Goal: Consume media (video, audio): Consume media (video, audio)

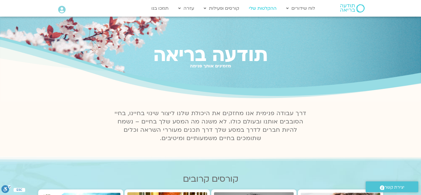
click at [264, 7] on link "ההקלטות שלי" at bounding box center [262, 8] width 33 height 11
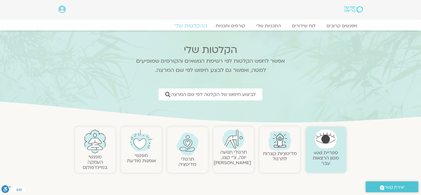
click at [193, 23] on link "ההקלטות שלי" at bounding box center [191, 25] width 47 height 7
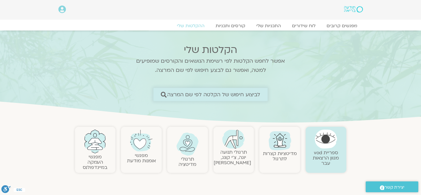
click at [255, 94] on span "לביצוע חיפוש של הקלטה לפי שם המרצה" at bounding box center [213, 94] width 93 height 6
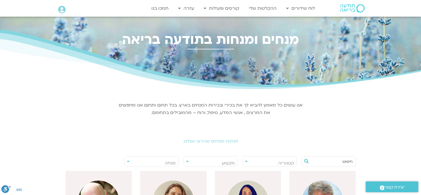
click at [127, 161] on div "**********" at bounding box center [152, 161] width 54 height 10
click at [337, 160] on input "text" at bounding box center [332, 161] width 42 height 9
type input "ד"
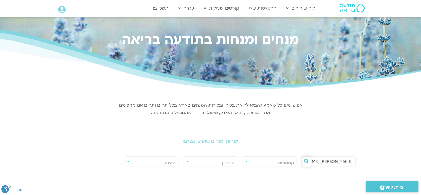
type input "פרופסור דני חמיאל"
click at [305, 159] on icon at bounding box center [306, 161] width 4 height 4
click at [127, 161] on div "**********" at bounding box center [152, 161] width 54 height 10
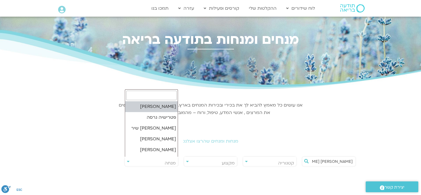
click at [125, 161] on span "מנחה" at bounding box center [151, 163] width 53 height 13
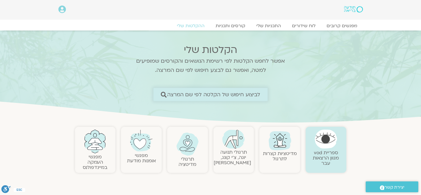
click at [247, 94] on span "לביצוע חיפוש של הקלטה לפי שם המרצה" at bounding box center [213, 94] width 93 height 6
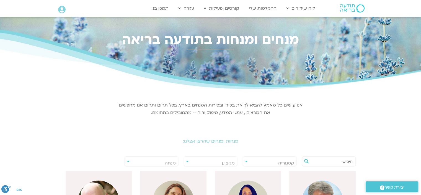
click at [129, 161] on div "**********" at bounding box center [152, 161] width 54 height 10
click at [127, 162] on div "**********" at bounding box center [152, 161] width 54 height 10
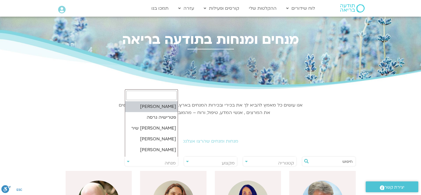
click at [174, 162] on span "מנחה" at bounding box center [170, 163] width 11 height 6
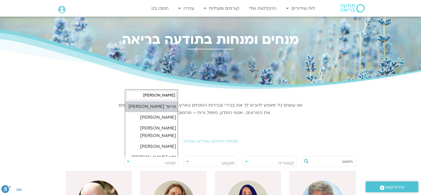
type input "דני"
select select "******"
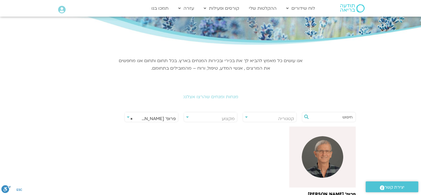
scroll to position [139, 0]
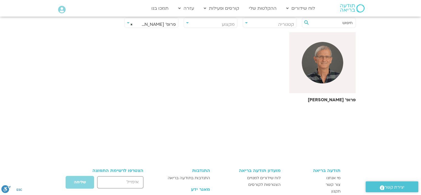
click at [330, 84] on div at bounding box center [323, 62] width 66 height 61
click at [333, 98] on h6 "פרופ' [PERSON_NAME]" at bounding box center [323, 99] width 66 height 5
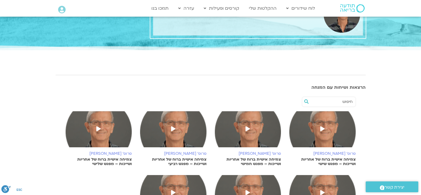
scroll to position [111, 0]
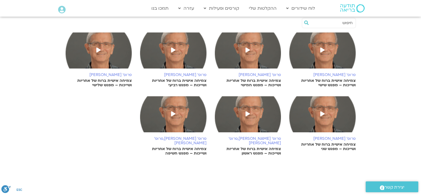
click at [247, 46] on span at bounding box center [248, 50] width 10 height 10
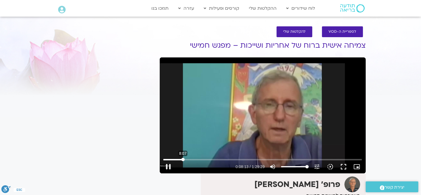
drag, startPoint x: 166, startPoint y: 158, endPoint x: 183, endPoint y: 158, distance: 16.9
click at [183, 158] on input "Seek" at bounding box center [262, 159] width 199 height 3
click at [166, 165] on button "play_arrow" at bounding box center [168, 166] width 13 height 13
click at [168, 164] on button "pause" at bounding box center [168, 166] width 13 height 13
click at [167, 164] on button "play_arrow" at bounding box center [168, 166] width 13 height 13
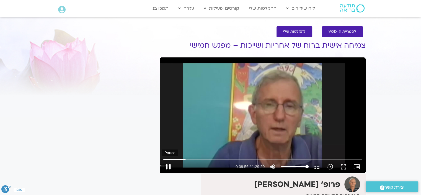
click at [168, 163] on button "pause" at bounding box center [168, 166] width 13 height 13
click at [168, 164] on button "play_arrow" at bounding box center [168, 166] width 13 height 13
click at [166, 164] on button "pause" at bounding box center [168, 166] width 13 height 13
click at [168, 163] on button "play_arrow" at bounding box center [168, 166] width 13 height 13
click at [168, 164] on button "pause" at bounding box center [168, 166] width 13 height 13
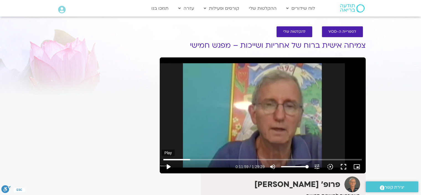
click at [167, 165] on button "play_arrow" at bounding box center [168, 166] width 13 height 13
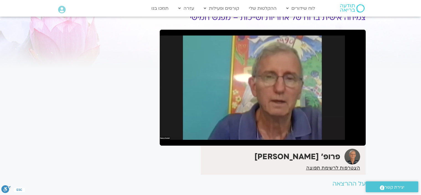
scroll to position [55, 0]
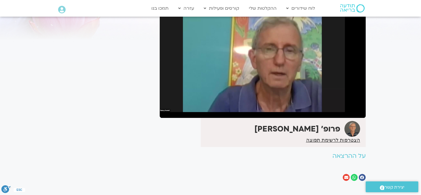
click at [167, 109] on button "pause" at bounding box center [168, 110] width 13 height 13
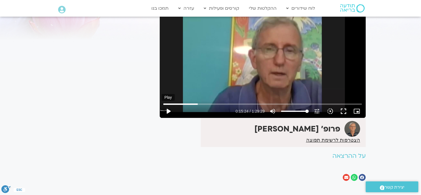
click at [167, 109] on button "play_arrow" at bounding box center [168, 110] width 13 height 13
drag, startPoint x: 201, startPoint y: 103, endPoint x: 206, endPoint y: 102, distance: 4.7
click at [206, 102] on input "Seek" at bounding box center [262, 103] width 199 height 3
click at [167, 108] on button "pause" at bounding box center [168, 110] width 13 height 13
click at [207, 104] on input "Seek" at bounding box center [262, 103] width 199 height 3
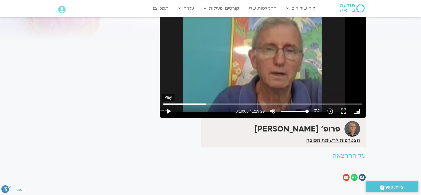
click at [168, 108] on button "play_arrow" at bounding box center [168, 110] width 13 height 13
click at [208, 102] on input "Seek" at bounding box center [262, 103] width 199 height 3
click at [168, 108] on button "pause" at bounding box center [168, 110] width 13 height 13
click at [167, 109] on button "play_arrow" at bounding box center [168, 110] width 13 height 13
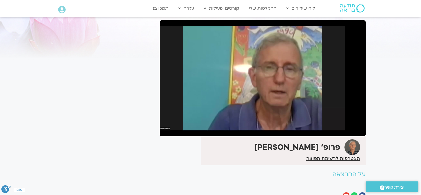
scroll to position [28, 0]
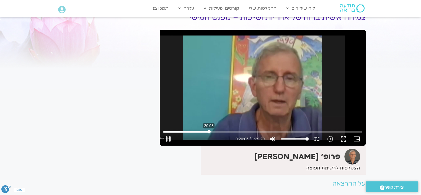
click at [209, 130] on input "Seek" at bounding box center [262, 131] width 199 height 3
click at [168, 136] on button "pause" at bounding box center [168, 138] width 13 height 13
click at [168, 135] on button "play_arrow" at bounding box center [168, 138] width 13 height 13
click at [168, 136] on button "pause" at bounding box center [168, 138] width 13 height 13
click at [167, 138] on button "play_arrow" at bounding box center [168, 138] width 13 height 13
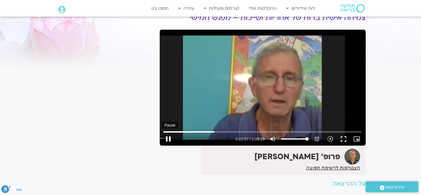
click at [168, 136] on button "pause" at bounding box center [168, 138] width 13 height 13
click at [215, 131] on input "Seek" at bounding box center [262, 131] width 199 height 3
click at [168, 139] on button "play_arrow" at bounding box center [168, 138] width 13 height 13
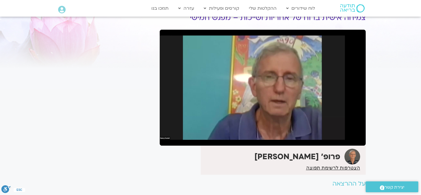
click at [167, 137] on button "pause" at bounding box center [168, 138] width 13 height 13
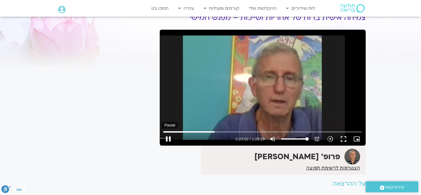
click at [169, 137] on button "pause" at bounding box center [168, 138] width 13 height 13
click at [215, 132] on input "Seek" at bounding box center [262, 131] width 199 height 3
click at [167, 138] on button "play_arrow" at bounding box center [168, 138] width 13 height 13
click at [168, 136] on button "pause" at bounding box center [168, 138] width 13 height 13
click at [167, 136] on button "play_arrow" at bounding box center [168, 138] width 13 height 13
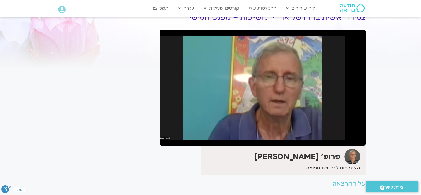
click at [168, 137] on button "pause" at bounding box center [168, 138] width 13 height 13
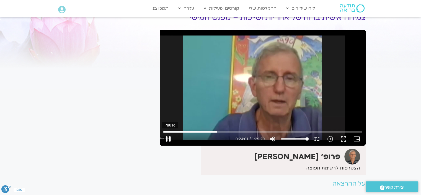
click at [168, 135] on button "pause" at bounding box center [168, 138] width 13 height 13
click at [216, 132] on input "Seek" at bounding box center [262, 131] width 199 height 3
click at [169, 139] on button "play_arrow" at bounding box center [168, 138] width 13 height 13
click at [168, 136] on button "pause" at bounding box center [168, 138] width 13 height 13
click at [167, 138] on button "play_arrow" at bounding box center [168, 138] width 13 height 13
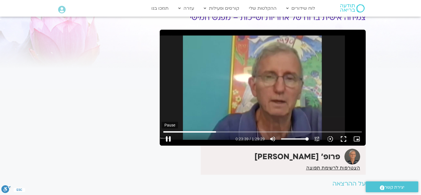
click at [168, 136] on button "pause" at bounding box center [168, 138] width 13 height 13
click at [167, 138] on button "play_arrow" at bounding box center [168, 138] width 13 height 13
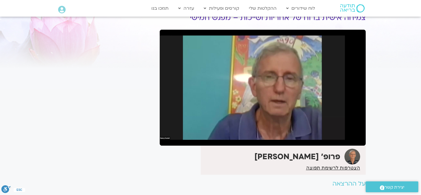
click at [168, 137] on button "pause" at bounding box center [168, 138] width 13 height 13
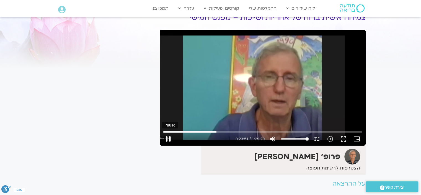
click at [167, 138] on button "pause" at bounding box center [168, 138] width 13 height 13
click at [167, 138] on button "play_arrow" at bounding box center [168, 138] width 13 height 13
click at [168, 137] on button "pause" at bounding box center [168, 138] width 13 height 13
click at [217, 132] on input "Seek" at bounding box center [262, 131] width 199 height 3
click at [168, 137] on button "play_arrow" at bounding box center [168, 138] width 13 height 13
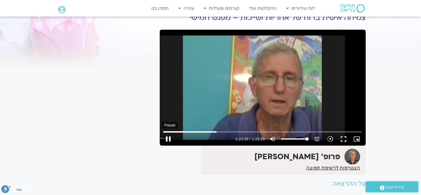
click at [168, 137] on button "pause" at bounding box center [168, 138] width 13 height 13
click at [168, 137] on button "play_arrow" at bounding box center [168, 138] width 13 height 13
click at [169, 137] on button "pause" at bounding box center [168, 138] width 13 height 13
click at [166, 137] on button "play_arrow" at bounding box center [168, 138] width 13 height 13
click at [170, 137] on button "pause" at bounding box center [168, 138] width 13 height 13
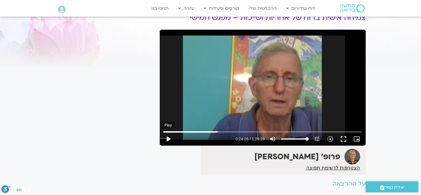
click at [168, 136] on button "play_arrow" at bounding box center [168, 138] width 13 height 13
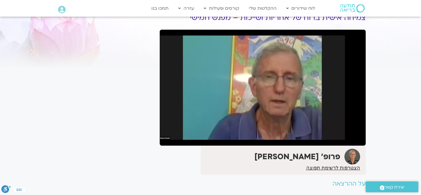
click at [168, 137] on button "pause" at bounding box center [168, 138] width 13 height 13
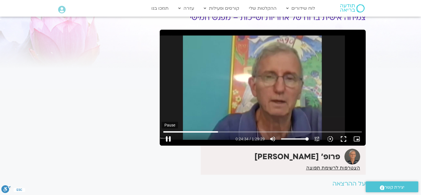
click at [167, 137] on button "pause" at bounding box center [168, 138] width 13 height 13
click at [168, 137] on button "play_arrow" at bounding box center [168, 138] width 13 height 13
drag, startPoint x: 169, startPoint y: 134, endPoint x: 159, endPoint y: 139, distance: 11.0
click at [169, 135] on button "pause" at bounding box center [168, 138] width 13 height 13
click at [168, 137] on button "play_arrow" at bounding box center [168, 138] width 13 height 13
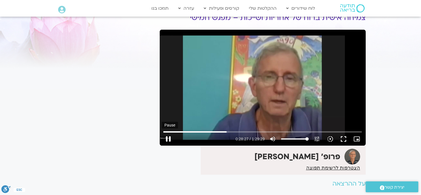
click at [168, 137] on button "pause" at bounding box center [168, 138] width 13 height 13
click at [167, 136] on button "play_arrow" at bounding box center [168, 138] width 13 height 13
click at [167, 136] on button "pause" at bounding box center [168, 138] width 13 height 13
click at [227, 131] on input "Seek" at bounding box center [262, 131] width 199 height 3
click at [169, 137] on button "play_arrow" at bounding box center [168, 138] width 13 height 13
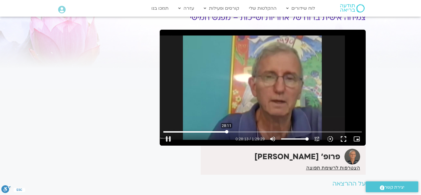
click at [227, 132] on input "Seek" at bounding box center [262, 131] width 199 height 3
click at [168, 139] on button "pause" at bounding box center [168, 138] width 13 height 13
click at [168, 137] on button "play_arrow" at bounding box center [168, 138] width 13 height 13
click at [168, 136] on button "pause" at bounding box center [168, 138] width 13 height 13
click at [168, 136] on button "play_arrow" at bounding box center [168, 138] width 13 height 13
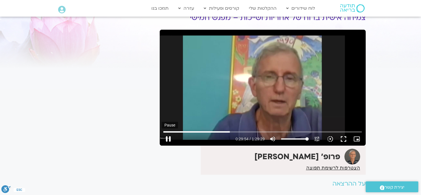
click at [167, 137] on button "pause" at bounding box center [168, 138] width 13 height 13
click at [168, 136] on button "play_arrow" at bounding box center [168, 138] width 13 height 13
click at [168, 137] on button "pause" at bounding box center [168, 138] width 13 height 13
click at [168, 136] on button "play_arrow" at bounding box center [168, 138] width 13 height 13
click at [166, 136] on button "pause" at bounding box center [168, 138] width 13 height 13
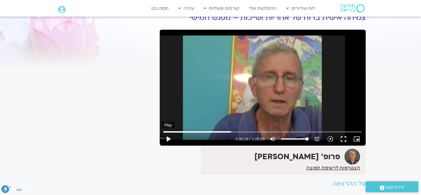
click at [168, 138] on button "play_arrow" at bounding box center [168, 138] width 13 height 13
click at [232, 131] on input "Seek" at bounding box center [262, 131] width 199 height 3
click at [167, 136] on button "pause" at bounding box center [168, 138] width 13 height 13
click at [167, 136] on button "play_arrow" at bounding box center [168, 138] width 13 height 13
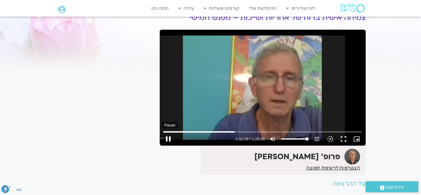
click at [168, 136] on button "pause" at bounding box center [168, 138] width 13 height 13
click at [235, 130] on input "Seek" at bounding box center [262, 131] width 199 height 3
click at [167, 138] on button "play_arrow" at bounding box center [168, 138] width 13 height 13
click at [167, 138] on button "pause" at bounding box center [168, 138] width 13 height 13
click at [235, 132] on input "Seek" at bounding box center [262, 131] width 199 height 3
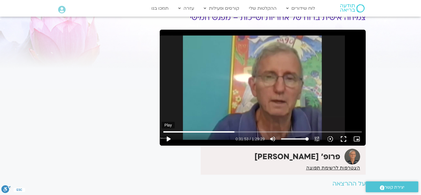
click at [168, 137] on button "play_arrow" at bounding box center [168, 138] width 13 height 13
click at [167, 137] on button "pause" at bounding box center [168, 138] width 13 height 13
click at [168, 137] on button "play_arrow" at bounding box center [168, 138] width 13 height 13
click at [169, 136] on button "pause" at bounding box center [168, 138] width 13 height 13
click at [169, 136] on button "play_arrow" at bounding box center [168, 138] width 13 height 13
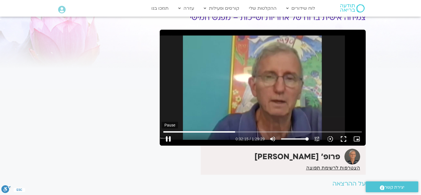
click at [168, 136] on button "pause" at bounding box center [168, 138] width 13 height 13
click at [166, 137] on button "play_arrow" at bounding box center [168, 138] width 13 height 13
click at [235, 131] on input "Seek" at bounding box center [262, 131] width 199 height 3
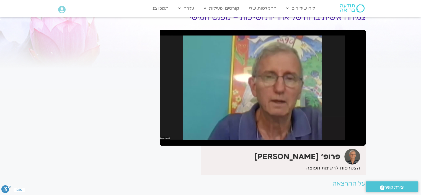
click at [168, 135] on button "pause" at bounding box center [168, 138] width 13 height 13
click at [169, 137] on button "pause" at bounding box center [168, 138] width 13 height 13
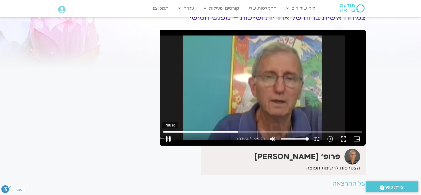
click at [168, 136] on button "pause" at bounding box center [168, 138] width 13 height 13
click at [168, 136] on button "play_arrow" at bounding box center [168, 138] width 13 height 13
click at [167, 139] on button "pause" at bounding box center [168, 138] width 13 height 13
click at [238, 131] on input "Seek" at bounding box center [262, 131] width 199 height 3
click at [168, 136] on button "play_arrow" at bounding box center [168, 138] width 13 height 13
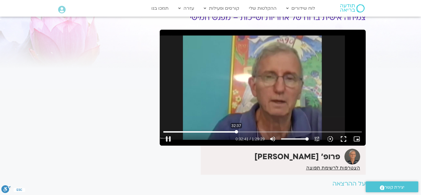
click at [236, 131] on input "Seek" at bounding box center [262, 131] width 199 height 3
click at [168, 135] on button "pause" at bounding box center [168, 138] width 13 height 13
click at [239, 132] on input "Seek" at bounding box center [262, 131] width 199 height 3
click at [168, 138] on button "play_arrow" at bounding box center [168, 138] width 13 height 13
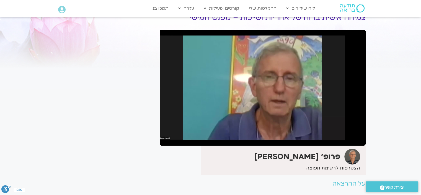
click at [168, 137] on button "pause" at bounding box center [168, 138] width 13 height 13
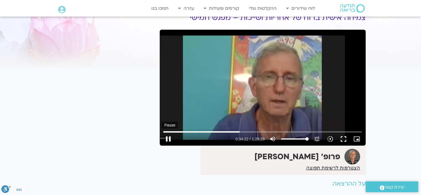
click at [166, 138] on button "pause" at bounding box center [168, 138] width 13 height 13
click at [169, 138] on button "play_arrow" at bounding box center [168, 138] width 13 height 13
click at [169, 137] on button "pause" at bounding box center [168, 138] width 13 height 13
click at [239, 132] on input "Seek" at bounding box center [262, 131] width 199 height 3
click at [167, 137] on button "play_arrow" at bounding box center [168, 138] width 13 height 13
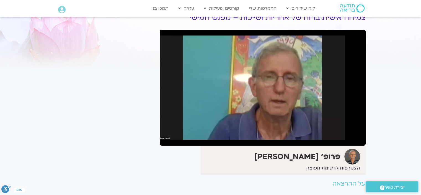
click at [168, 137] on button "pause" at bounding box center [168, 138] width 13 height 13
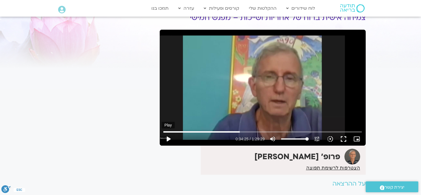
click at [168, 136] on button "play_arrow" at bounding box center [168, 138] width 13 height 13
click at [240, 132] on input "Seek" at bounding box center [262, 131] width 199 height 3
click at [168, 137] on button "pause" at bounding box center [168, 138] width 13 height 13
click at [168, 139] on button "play_arrow" at bounding box center [168, 138] width 13 height 13
click at [169, 137] on button "pause" at bounding box center [168, 138] width 13 height 13
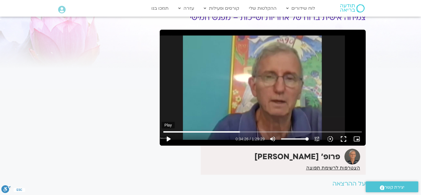
click at [167, 137] on button "play_arrow" at bounding box center [168, 138] width 13 height 13
click at [168, 137] on button "pause" at bounding box center [168, 138] width 13 height 13
click at [169, 138] on button "play_arrow" at bounding box center [168, 138] width 13 height 13
click at [168, 136] on button "pause" at bounding box center [168, 138] width 13 height 13
click at [169, 139] on button "play_arrow" at bounding box center [168, 138] width 13 height 13
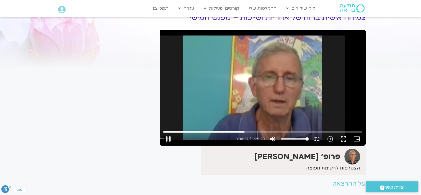
type input "2187.993091"
click at [253, 131] on input "Seek" at bounding box center [262, 131] width 199 height 3
click at [253, 132] on input "Seek" at bounding box center [262, 131] width 199 height 3
drag, startPoint x: 254, startPoint y: 132, endPoint x: 250, endPoint y: 132, distance: 3.3
click at [250, 132] on input "Seek" at bounding box center [262, 131] width 199 height 3
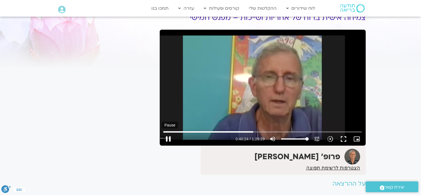
click at [166, 136] on button "pause" at bounding box center [168, 138] width 13 height 13
click at [168, 137] on button "play_arrow" at bounding box center [168, 138] width 13 height 13
click at [168, 137] on button "pause" at bounding box center [168, 138] width 13 height 13
click at [167, 137] on button "play_arrow" at bounding box center [168, 138] width 13 height 13
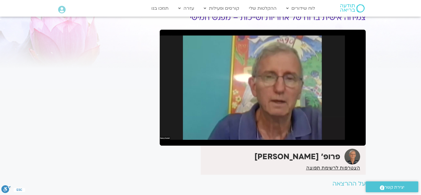
click at [168, 137] on button "pause" at bounding box center [168, 138] width 13 height 13
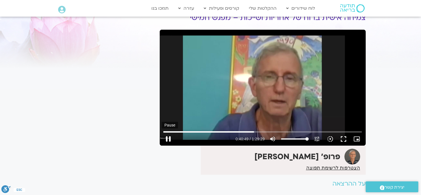
click at [167, 138] on button "pause" at bounding box center [168, 138] width 13 height 13
click at [167, 137] on button "play_arrow" at bounding box center [168, 138] width 13 height 13
click at [167, 137] on button "pause" at bounding box center [168, 138] width 13 height 13
click at [168, 135] on button "play_arrow" at bounding box center [168, 138] width 13 height 13
click at [168, 137] on button "pause" at bounding box center [168, 138] width 13 height 13
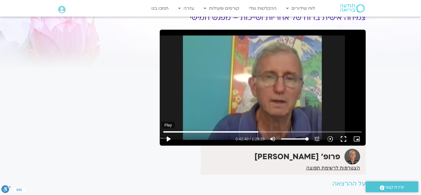
click at [167, 139] on button "play_arrow" at bounding box center [168, 138] width 13 height 13
click at [168, 137] on button "pause" at bounding box center [168, 138] width 13 height 13
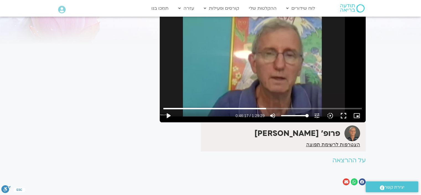
scroll to position [55, 0]
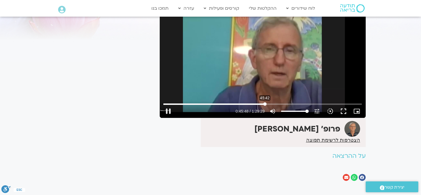
click at [265, 104] on input "Seek" at bounding box center [262, 103] width 199 height 3
click at [167, 112] on button "play_arrow" at bounding box center [168, 110] width 13 height 13
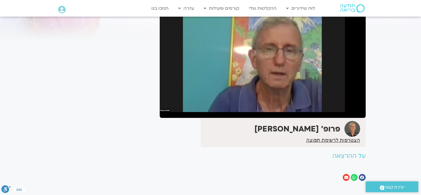
scroll to position [28, 0]
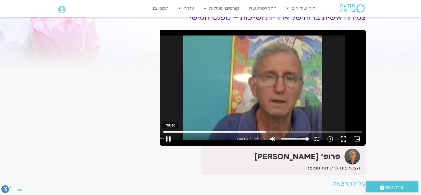
click at [167, 137] on button "pause" at bounding box center [168, 138] width 13 height 13
click at [264, 132] on input "Seek" at bounding box center [262, 131] width 199 height 3
click at [165, 136] on button "play_arrow" at bounding box center [168, 138] width 13 height 13
click at [262, 132] on input "Seek" at bounding box center [262, 131] width 199 height 3
click at [167, 138] on button "pause" at bounding box center [168, 138] width 13 height 13
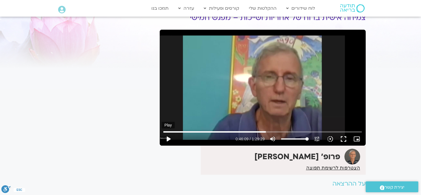
click at [167, 137] on button "play_arrow" at bounding box center [168, 138] width 13 height 13
click at [167, 136] on button "pause" at bounding box center [168, 138] width 13 height 13
click at [266, 131] on input "Seek" at bounding box center [262, 131] width 199 height 3
drag, startPoint x: 266, startPoint y: 130, endPoint x: 252, endPoint y: 130, distance: 14.4
click at [266, 130] on input "Seek" at bounding box center [262, 131] width 199 height 3
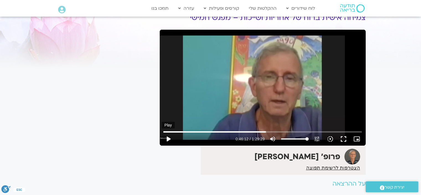
click at [170, 136] on button "play_arrow" at bounding box center [168, 138] width 13 height 13
click at [266, 131] on input "Seek" at bounding box center [262, 131] width 199 height 3
click at [265, 132] on input "Seek" at bounding box center [262, 131] width 199 height 3
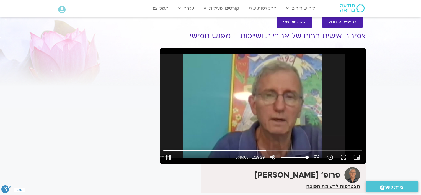
scroll to position [0, 0]
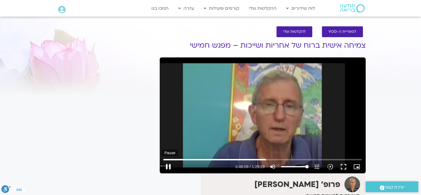
click at [167, 164] on button "pause" at bounding box center [168, 166] width 13 height 13
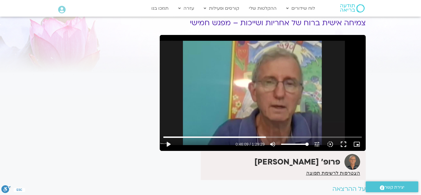
scroll to position [55, 0]
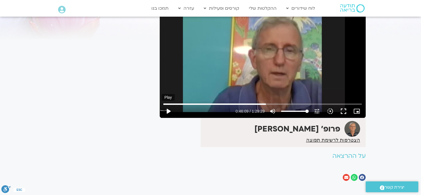
click at [170, 109] on button "play_arrow" at bounding box center [168, 110] width 13 height 13
click at [169, 106] on button "pause" at bounding box center [168, 110] width 13 height 13
click at [265, 103] on input "Seek" at bounding box center [262, 103] width 199 height 3
click at [167, 109] on button "play_arrow" at bounding box center [168, 110] width 13 height 13
click at [168, 108] on button "pause" at bounding box center [168, 110] width 13 height 13
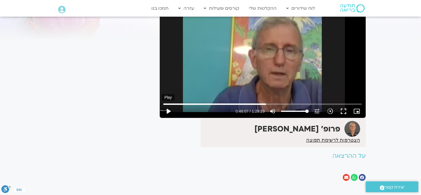
click at [168, 108] on button "play_arrow" at bounding box center [168, 110] width 13 height 13
click at [167, 108] on button "pause" at bounding box center [168, 110] width 13 height 13
click at [167, 109] on button "play_arrow" at bounding box center [168, 110] width 13 height 13
click at [168, 108] on button "pause" at bounding box center [168, 110] width 13 height 13
click at [167, 109] on button "play_arrow" at bounding box center [168, 110] width 13 height 13
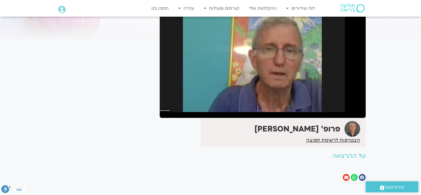
drag, startPoint x: 221, startPoint y: 206, endPoint x: 146, endPoint y: 109, distance: 122.6
click at [146, 109] on div "It seems we can't find what you're looking for. It seems we can't find what you…" at bounding box center [105, 82] width 104 height 213
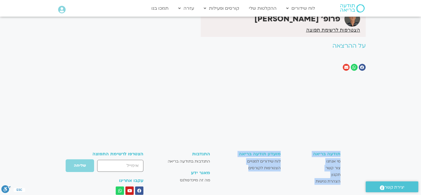
drag, startPoint x: 228, startPoint y: 206, endPoint x: 232, endPoint y: 206, distance: 3.6
click at [232, 195] on html "דלג לתוכן Main Menu לוח שידורים לוח שידורים יומי תכניה שבועית ההקלטות שלי קורסי…" at bounding box center [210, 53] width 421 height 436
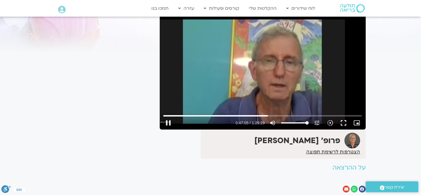
scroll to position [55, 0]
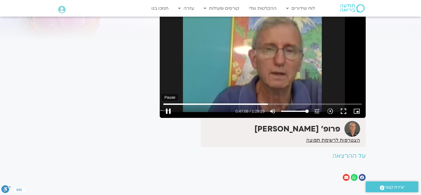
click at [168, 110] on button "pause" at bounding box center [168, 110] width 13 height 13
click at [168, 108] on button "play_arrow" at bounding box center [168, 110] width 13 height 13
drag, startPoint x: 167, startPoint y: 111, endPoint x: 164, endPoint y: 133, distance: 22.7
click at [166, 111] on button "pause" at bounding box center [168, 110] width 13 height 13
click at [168, 109] on button "play_arrow" at bounding box center [168, 110] width 13 height 13
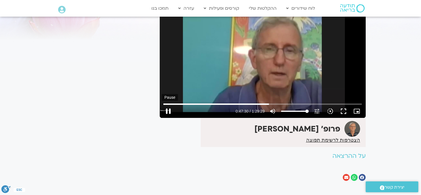
click at [167, 111] on button "pause" at bounding box center [168, 110] width 13 height 13
click at [267, 104] on input "Seek" at bounding box center [262, 103] width 199 height 3
click at [169, 113] on button "play_arrow" at bounding box center [168, 110] width 13 height 13
click at [267, 104] on input "Seek" at bounding box center [262, 103] width 199 height 3
click at [170, 109] on button "pause" at bounding box center [168, 110] width 13 height 13
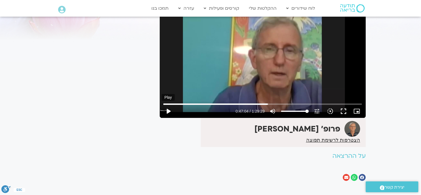
click at [168, 108] on button "play_arrow" at bounding box center [168, 110] width 13 height 13
click at [168, 109] on button "pause" at bounding box center [168, 110] width 13 height 13
click at [169, 110] on button "play_arrow" at bounding box center [168, 110] width 13 height 13
click at [169, 111] on button "pause" at bounding box center [168, 110] width 13 height 13
click at [168, 109] on button "play_arrow" at bounding box center [168, 110] width 13 height 13
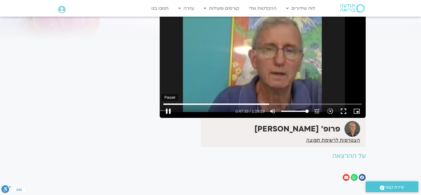
click at [166, 110] on button "pause" at bounding box center [168, 110] width 13 height 13
click at [168, 110] on button "play_arrow" at bounding box center [168, 110] width 13 height 13
click at [167, 109] on button "pause" at bounding box center [168, 110] width 13 height 13
click at [267, 104] on input "Seek" at bounding box center [262, 103] width 199 height 3
click at [171, 109] on button "play_arrow" at bounding box center [168, 110] width 13 height 13
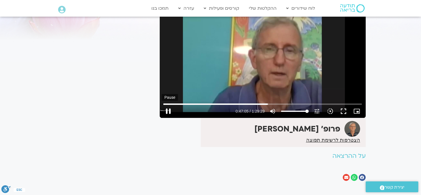
click at [167, 108] on button "pause" at bounding box center [168, 110] width 13 height 13
click at [167, 108] on button "play_arrow" at bounding box center [168, 110] width 13 height 13
click at [171, 107] on button "pause" at bounding box center [168, 110] width 13 height 13
click at [168, 112] on button "play_arrow" at bounding box center [168, 110] width 13 height 13
click at [168, 109] on button "pause" at bounding box center [168, 110] width 13 height 13
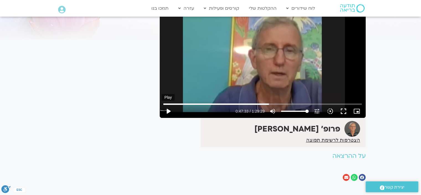
click at [167, 109] on button "play_arrow" at bounding box center [168, 110] width 13 height 13
click at [168, 109] on button "pause" at bounding box center [168, 110] width 13 height 13
click at [168, 108] on button "play_arrow" at bounding box center [168, 110] width 13 height 13
click at [167, 107] on button "pause" at bounding box center [168, 110] width 13 height 13
click at [168, 108] on button "play_arrow" at bounding box center [168, 110] width 13 height 13
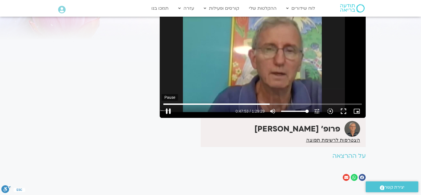
click at [168, 109] on button "pause" at bounding box center [168, 110] width 13 height 13
click at [269, 104] on input "Seek" at bounding box center [262, 103] width 199 height 3
click at [167, 111] on button "play_arrow" at bounding box center [168, 110] width 13 height 13
click at [167, 108] on button "pause" at bounding box center [168, 110] width 13 height 13
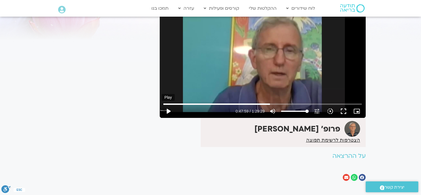
click at [168, 108] on button "play_arrow" at bounding box center [168, 110] width 13 height 13
click at [168, 108] on button "pause" at bounding box center [168, 110] width 13 height 13
click at [168, 109] on button "play_arrow" at bounding box center [168, 110] width 13 height 13
click at [168, 108] on button "pause" at bounding box center [168, 110] width 13 height 13
click at [270, 104] on input "Seek" at bounding box center [262, 103] width 199 height 3
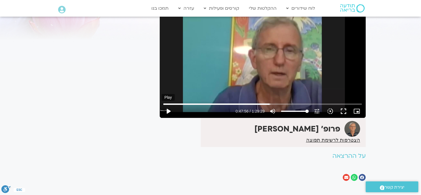
click at [168, 109] on button "play_arrow" at bounding box center [168, 110] width 13 height 13
click at [168, 108] on button "pause" at bounding box center [168, 110] width 13 height 13
click at [168, 108] on button "play_arrow" at bounding box center [168, 110] width 13 height 13
click at [168, 108] on button "pause" at bounding box center [168, 110] width 13 height 13
click at [168, 111] on button "play_arrow" at bounding box center [168, 110] width 13 height 13
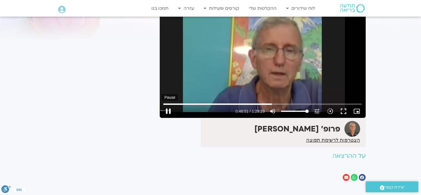
click at [169, 108] on button "pause" at bounding box center [168, 110] width 13 height 13
click at [167, 112] on button "play_arrow" at bounding box center [168, 110] width 13 height 13
click at [167, 108] on button "pause" at bounding box center [168, 110] width 13 height 13
click at [168, 107] on button "play_arrow" at bounding box center [168, 110] width 13 height 13
click at [277, 102] on input "Seek" at bounding box center [262, 103] width 199 height 3
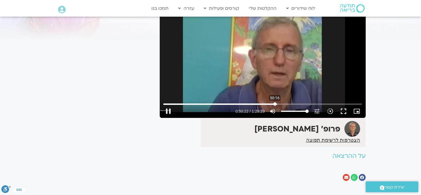
click at [275, 103] on input "Seek" at bounding box center [262, 103] width 199 height 3
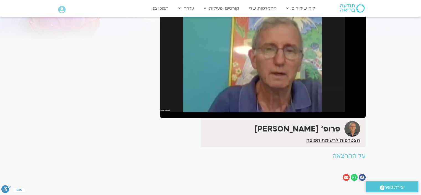
click at [168, 108] on button "pause" at bounding box center [168, 110] width 13 height 13
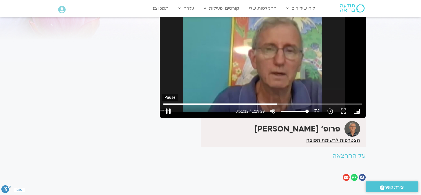
click at [168, 110] on button "pause" at bounding box center [168, 110] width 13 height 13
click at [168, 110] on button "play_arrow" at bounding box center [168, 110] width 13 height 13
click at [167, 109] on button "pause" at bounding box center [168, 110] width 13 height 13
click at [167, 109] on button "play_arrow" at bounding box center [168, 110] width 13 height 13
click at [166, 108] on button "pause" at bounding box center [168, 110] width 13 height 13
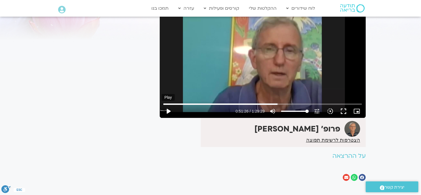
click at [170, 109] on button "play_arrow" at bounding box center [168, 110] width 13 height 13
click at [167, 109] on button "pause" at bounding box center [168, 110] width 13 height 13
click at [278, 104] on input "Seek" at bounding box center [262, 103] width 199 height 3
click at [168, 110] on button "play_arrow" at bounding box center [168, 110] width 13 height 13
click at [168, 109] on button "pause" at bounding box center [168, 110] width 13 height 13
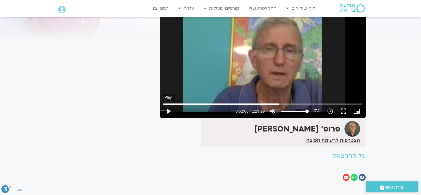
click at [167, 108] on button "play_arrow" at bounding box center [168, 110] width 13 height 13
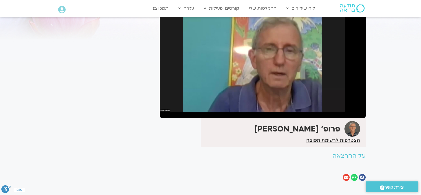
click at [167, 108] on button "pause" at bounding box center [168, 110] width 13 height 13
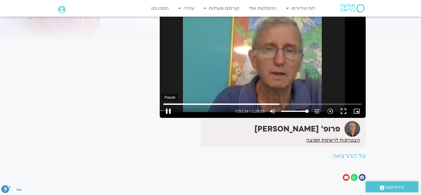
click at [167, 110] on button "pause" at bounding box center [168, 110] width 13 height 13
click at [279, 103] on input "Seek" at bounding box center [262, 103] width 199 height 3
click at [168, 109] on button "play_arrow" at bounding box center [168, 110] width 13 height 13
click at [168, 109] on button "pause" at bounding box center [168, 110] width 13 height 13
click at [278, 104] on input "Seek" at bounding box center [262, 103] width 199 height 3
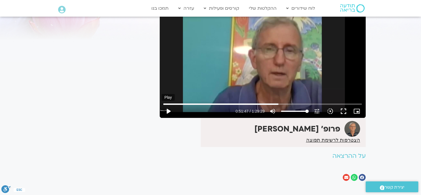
click at [168, 109] on button "play_arrow" at bounding box center [168, 110] width 13 height 13
click at [171, 108] on button "pause" at bounding box center [168, 110] width 13 height 13
click at [169, 109] on button "play_arrow" at bounding box center [168, 110] width 13 height 13
click at [168, 109] on button "pause" at bounding box center [168, 110] width 13 height 13
click at [168, 109] on button "play_arrow" at bounding box center [168, 110] width 13 height 13
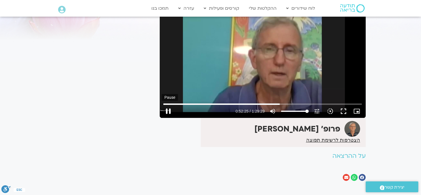
click at [168, 109] on button "pause" at bounding box center [168, 110] width 13 height 13
click at [168, 109] on button "play_arrow" at bounding box center [168, 110] width 13 height 13
click at [168, 108] on button "pause" at bounding box center [168, 110] width 13 height 13
click at [166, 109] on button "play_arrow" at bounding box center [168, 110] width 13 height 13
click at [168, 109] on button "pause" at bounding box center [168, 110] width 13 height 13
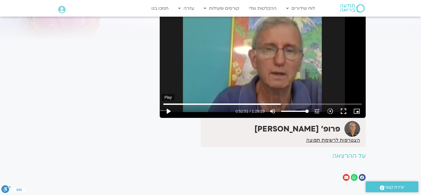
click at [169, 109] on button "play_arrow" at bounding box center [168, 110] width 13 height 13
click at [168, 108] on button "pause" at bounding box center [168, 110] width 13 height 13
click at [167, 109] on button "play_arrow" at bounding box center [168, 110] width 13 height 13
click at [168, 109] on button "pause" at bounding box center [168, 110] width 13 height 13
click at [168, 109] on button "play_arrow" at bounding box center [168, 110] width 13 height 13
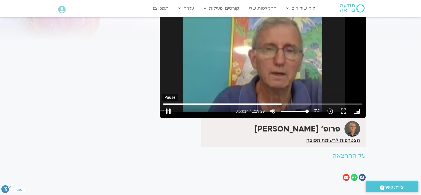
click at [168, 109] on button "pause" at bounding box center [168, 110] width 13 height 13
click at [167, 109] on button "play_arrow" at bounding box center [168, 110] width 13 height 13
click at [168, 108] on button "pause" at bounding box center [168, 110] width 13 height 13
click at [165, 108] on button "play_arrow" at bounding box center [168, 110] width 13 height 13
click at [171, 110] on button "pause" at bounding box center [168, 110] width 13 height 13
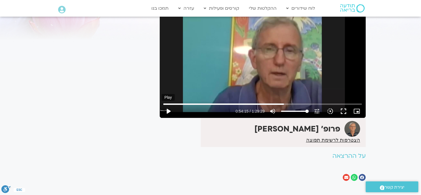
click at [168, 109] on button "play_arrow" at bounding box center [168, 110] width 13 height 13
click at [168, 109] on button "pause" at bounding box center [168, 110] width 13 height 13
click at [168, 111] on button "play_arrow" at bounding box center [168, 110] width 13 height 13
click at [166, 109] on button "pause" at bounding box center [168, 110] width 13 height 13
drag, startPoint x: 284, startPoint y: 104, endPoint x: 279, endPoint y: 104, distance: 4.5
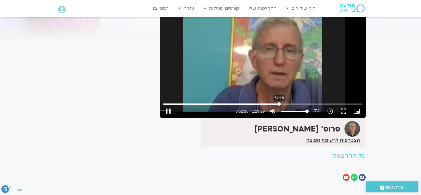
click at [279, 104] on input "Seek" at bounding box center [262, 103] width 199 height 3
click at [168, 108] on button "play_arrow" at bounding box center [168, 110] width 13 height 13
click at [168, 109] on button "pause" at bounding box center [168, 110] width 13 height 13
click at [168, 108] on button "play_arrow" at bounding box center [168, 110] width 13 height 13
click at [168, 109] on button "pause" at bounding box center [168, 110] width 13 height 13
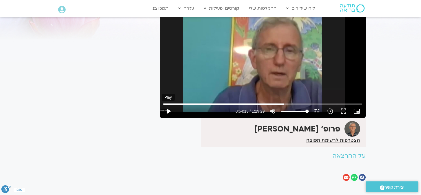
click at [168, 111] on button "play_arrow" at bounding box center [168, 110] width 13 height 13
click at [168, 109] on button "pause" at bounding box center [168, 110] width 13 height 13
click at [167, 109] on button "play_arrow" at bounding box center [168, 110] width 13 height 13
click at [168, 108] on button "pause" at bounding box center [168, 110] width 13 height 13
click at [169, 108] on button "play_arrow" at bounding box center [168, 110] width 13 height 13
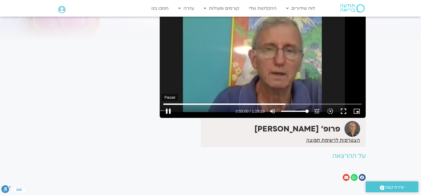
click at [168, 109] on button "pause" at bounding box center [168, 110] width 13 height 13
click at [167, 109] on button "play_arrow" at bounding box center [168, 110] width 13 height 13
click at [167, 108] on button "pause" at bounding box center [168, 110] width 13 height 13
drag, startPoint x: 288, startPoint y: 104, endPoint x: 277, endPoint y: 104, distance: 10.3
click at [280, 103] on input "Seek" at bounding box center [262, 103] width 199 height 3
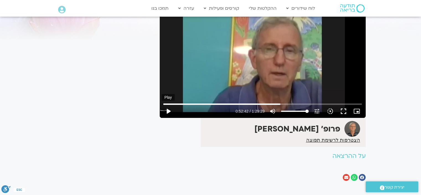
click at [168, 109] on button "play_arrow" at bounding box center [168, 110] width 13 height 13
click at [167, 109] on button "pause" at bounding box center [168, 110] width 13 height 13
drag, startPoint x: 282, startPoint y: 104, endPoint x: 277, endPoint y: 104, distance: 5.0
click at [277, 104] on input "Seek" at bounding box center [262, 103] width 199 height 3
click at [167, 108] on button "play_arrow" at bounding box center [168, 110] width 13 height 13
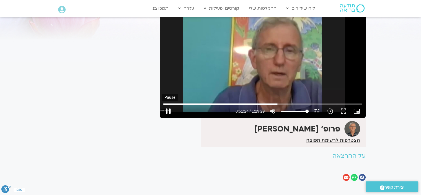
click at [168, 109] on button "pause" at bounding box center [168, 110] width 13 height 13
click at [168, 108] on button "play_arrow" at bounding box center [168, 110] width 13 height 13
click at [168, 109] on button "pause" at bounding box center [168, 110] width 13 height 13
click at [278, 103] on input "Seek" at bounding box center [262, 103] width 199 height 3
click at [167, 110] on button "play_arrow" at bounding box center [168, 110] width 13 height 13
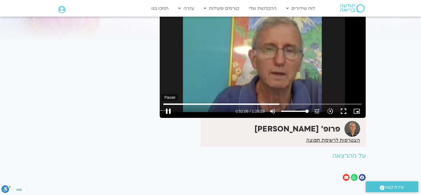
click at [168, 109] on button "pause" at bounding box center [168, 110] width 13 height 13
click at [168, 108] on button "play_arrow" at bounding box center [168, 110] width 13 height 13
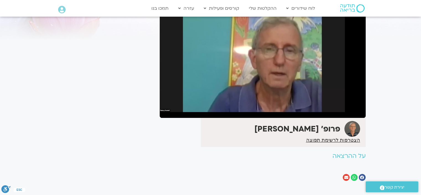
click at [167, 108] on button "pause" at bounding box center [168, 110] width 13 height 13
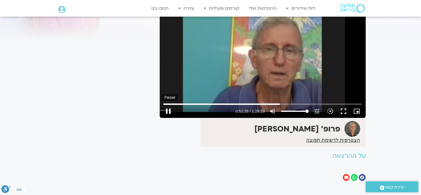
click at [168, 108] on button "pause" at bounding box center [168, 110] width 13 height 13
click at [168, 110] on button "play_arrow" at bounding box center [168, 110] width 13 height 13
click at [169, 108] on button "pause" at bounding box center [168, 110] width 13 height 13
click at [169, 109] on button "play_arrow" at bounding box center [168, 110] width 13 height 13
click at [168, 108] on button "pause" at bounding box center [168, 110] width 13 height 13
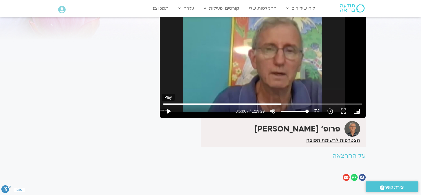
click at [168, 110] on button "play_arrow" at bounding box center [168, 110] width 13 height 13
click at [167, 109] on button "pause" at bounding box center [168, 110] width 13 height 13
click at [168, 108] on button "play_arrow" at bounding box center [168, 110] width 13 height 13
click at [168, 109] on button "pause" at bounding box center [168, 110] width 13 height 13
click at [167, 108] on button "play_arrow" at bounding box center [168, 110] width 13 height 13
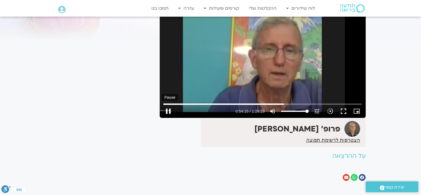
click at [169, 108] on button "pause" at bounding box center [168, 110] width 13 height 13
click at [168, 109] on button "play_arrow" at bounding box center [168, 110] width 13 height 13
click at [168, 109] on button "pause" at bounding box center [168, 110] width 13 height 13
click at [168, 108] on button "play_arrow" at bounding box center [168, 110] width 13 height 13
click at [167, 108] on button "pause" at bounding box center [168, 110] width 13 height 13
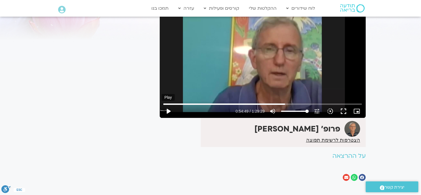
click at [167, 111] on button "play_arrow" at bounding box center [168, 110] width 13 height 13
click at [168, 108] on button "pause" at bounding box center [168, 110] width 13 height 13
click at [283, 103] on input "Seek" at bounding box center [262, 103] width 199 height 3
click at [170, 109] on button "play_arrow" at bounding box center [168, 110] width 13 height 13
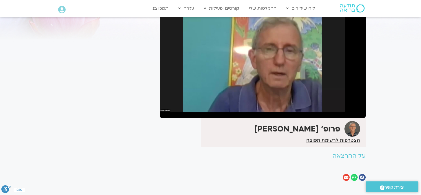
click at [168, 108] on button "pause" at bounding box center [168, 110] width 13 height 13
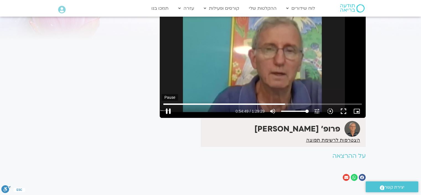
click at [168, 110] on button "pause" at bounding box center [168, 110] width 13 height 13
click at [168, 111] on button "play_arrow" at bounding box center [168, 110] width 13 height 13
click at [167, 109] on button "pause" at bounding box center [168, 110] width 13 height 13
click at [119, 112] on div "It seems we can't find what you're looking for. It seems we can't find what you…" at bounding box center [105, 82] width 104 height 213
click at [169, 111] on button "play_arrow" at bounding box center [168, 110] width 13 height 13
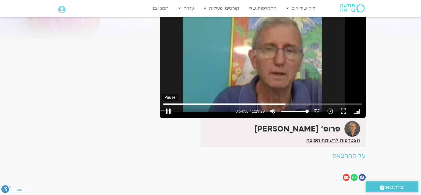
click at [169, 110] on button "pause" at bounding box center [168, 110] width 13 height 13
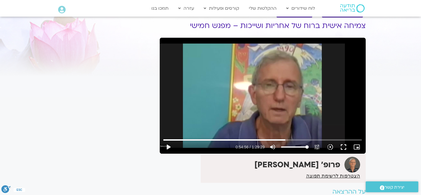
scroll to position [0, 0]
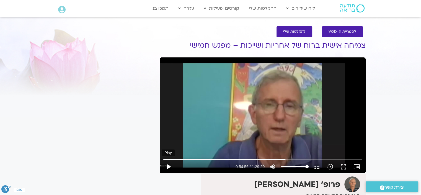
click at [167, 164] on button "play_arrow" at bounding box center [168, 166] width 13 height 13
click at [167, 162] on button "pause" at bounding box center [168, 166] width 13 height 13
click at [168, 165] on button "play_arrow" at bounding box center [168, 166] width 13 height 13
click at [167, 164] on button "pause" at bounding box center [168, 166] width 13 height 13
click at [169, 165] on button "play_arrow" at bounding box center [168, 166] width 13 height 13
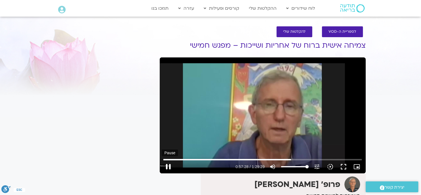
click at [168, 165] on button "pause" at bounding box center [168, 166] width 13 height 13
click at [167, 165] on button "play_arrow" at bounding box center [168, 166] width 13 height 13
click at [290, 159] on input "Seek" at bounding box center [262, 159] width 199 height 3
click at [167, 164] on button "pause" at bounding box center [168, 166] width 13 height 13
click at [168, 163] on button "play_arrow" at bounding box center [168, 166] width 13 height 13
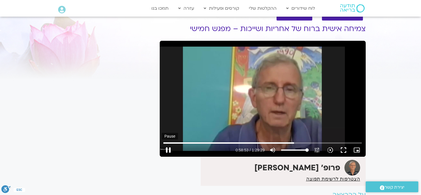
click at [169, 147] on button "pause" at bounding box center [168, 149] width 13 height 13
click at [167, 147] on button "play_arrow" at bounding box center [168, 149] width 13 height 13
click at [169, 147] on button "pause" at bounding box center [168, 149] width 13 height 13
click at [170, 149] on button "play_arrow" at bounding box center [168, 149] width 13 height 13
click at [168, 147] on button "pause" at bounding box center [168, 149] width 13 height 13
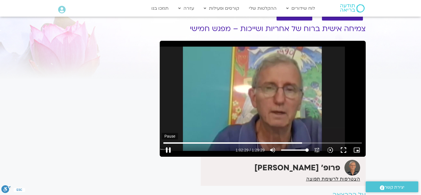
type input "3750.144691"
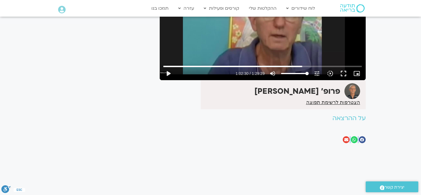
scroll to position [100, 0]
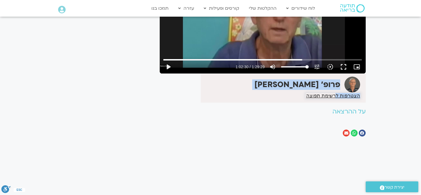
click at [338, 94] on div "פרופ' [PERSON_NAME]" at bounding box center [283, 88] width 165 height 29
click at [336, 95] on span "הצטרפות לרשימת תפוצה" at bounding box center [333, 95] width 54 height 5
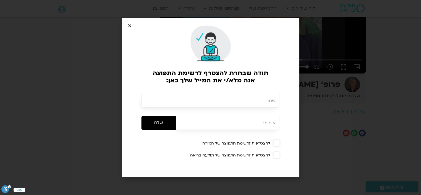
click at [262, 101] on input "text" at bounding box center [211, 101] width 139 height 14
type input "יעל ברנס"
click at [268, 125] on input "email" at bounding box center [228, 123] width 104 height 14
type input "yaelbarnes@gmail.com"
click at [275, 143] on span at bounding box center [276, 143] width 7 height 7
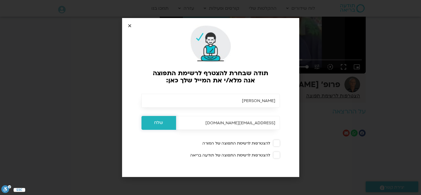
click at [167, 124] on input "שלח" at bounding box center [159, 123] width 35 height 14
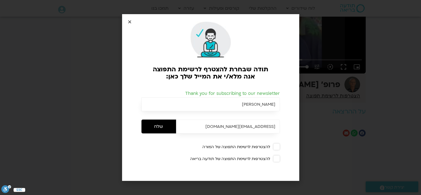
click at [129, 21] on icon "Close" at bounding box center [130, 22] width 4 height 4
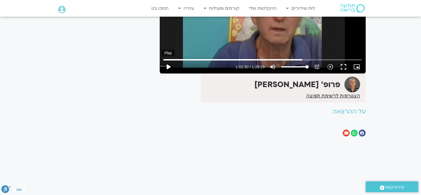
click at [167, 64] on button "play_arrow" at bounding box center [168, 66] width 13 height 13
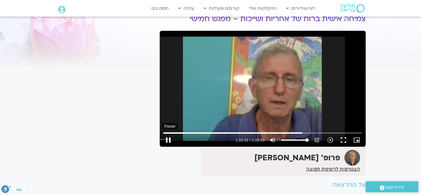
scroll to position [17, 0]
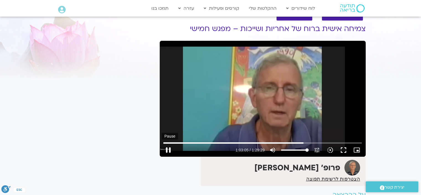
click at [168, 148] on button "pause" at bounding box center [168, 149] width 13 height 13
click at [167, 147] on button "play_arrow" at bounding box center [168, 149] width 13 height 13
click at [170, 146] on button "pause" at bounding box center [168, 149] width 13 height 13
click at [320, 142] on input "Seek" at bounding box center [262, 142] width 199 height 3
click at [170, 149] on button "play_arrow" at bounding box center [168, 149] width 13 height 13
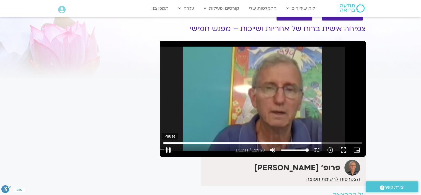
click at [167, 148] on button "pause" at bounding box center [168, 149] width 13 height 13
click at [170, 147] on button "play_arrow" at bounding box center [168, 149] width 13 height 13
click at [197, 124] on div "Skip Ad 9:39 pause 1:14:24 / 1:29:29 volume_up Mute tune Resolution Auto 720p s…" at bounding box center [263, 99] width 206 height 116
click at [166, 146] on button "play_arrow" at bounding box center [168, 149] width 13 height 13
drag, startPoint x: 169, startPoint y: 145, endPoint x: 164, endPoint y: 145, distance: 5.0
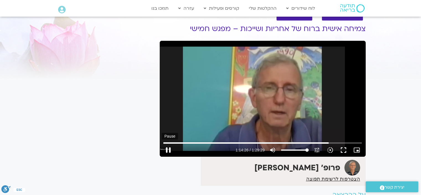
click at [164, 145] on button "pause" at bounding box center [168, 149] width 13 height 13
click at [166, 147] on button "play_arrow" at bounding box center [168, 149] width 13 height 13
drag, startPoint x: 177, startPoint y: 149, endPoint x: 173, endPoint y: 150, distance: 4.0
click at [173, 150] on div "pause 1:14:35 / 1:29:29 volume_up Mute tune Resolution Auto 720p slow_motion_vi…" at bounding box center [263, 149] width 202 height 13
click at [171, 147] on button "pause" at bounding box center [168, 149] width 13 height 13
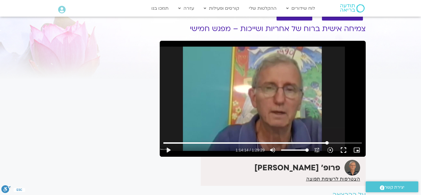
click at [327, 143] on input "Seek" at bounding box center [262, 142] width 199 height 3
click at [169, 148] on button "play_arrow" at bounding box center [168, 149] width 13 height 13
click at [168, 149] on button "pause" at bounding box center [168, 149] width 13 height 13
drag, startPoint x: 339, startPoint y: 144, endPoint x: 327, endPoint y: 145, distance: 11.8
click at [327, 144] on input "Seek" at bounding box center [262, 142] width 199 height 3
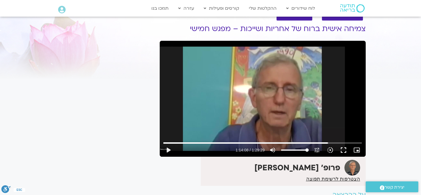
click at [224, 124] on div "Skip Ad 1:02:58 play_arrow 1:14:08 / 1:29:29 volume_up Mute tune Resolution Aut…" at bounding box center [263, 99] width 206 height 116
drag, startPoint x: 329, startPoint y: 143, endPoint x: 336, endPoint y: 144, distance: 6.7
click at [336, 144] on input "Seek" at bounding box center [262, 142] width 199 height 3
click at [168, 148] on button "pause" at bounding box center [168, 149] width 13 height 13
click at [168, 147] on button "play_arrow" at bounding box center [168, 149] width 13 height 13
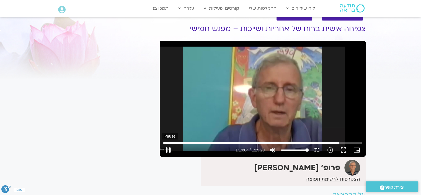
click at [167, 149] on button "pause" at bounding box center [168, 149] width 13 height 13
click at [170, 147] on button "play_arrow" at bounding box center [168, 149] width 13 height 13
click at [168, 147] on button "pause" at bounding box center [168, 149] width 13 height 13
click at [171, 149] on button "play_arrow" at bounding box center [168, 149] width 13 height 13
click at [169, 148] on button "pause" at bounding box center [168, 149] width 13 height 13
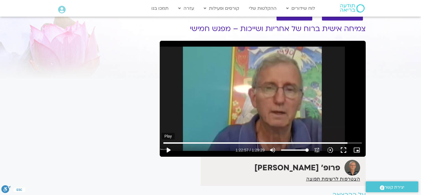
click at [166, 148] on button "play_arrow" at bounding box center [168, 149] width 13 height 13
click at [167, 147] on button "pause" at bounding box center [168, 149] width 13 height 13
click at [167, 147] on button "play_arrow" at bounding box center [168, 149] width 13 height 13
type input "4998.26788"
click at [166, 149] on button "pause" at bounding box center [168, 149] width 13 height 13
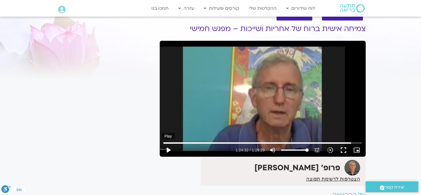
click at [168, 147] on button "play_arrow" at bounding box center [168, 149] width 13 height 13
click at [168, 148] on button "pause" at bounding box center [168, 149] width 13 height 13
click at [167, 147] on button "play_arrow" at bounding box center [168, 149] width 13 height 13
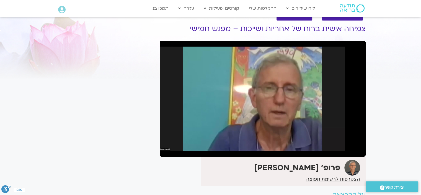
click at [167, 148] on button "pause" at bounding box center [168, 149] width 13 height 13
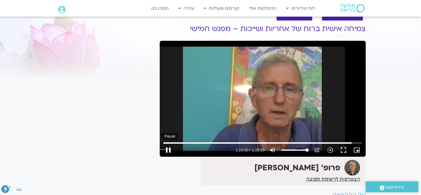
click at [167, 148] on button "pause" at bounding box center [168, 149] width 13 height 13
click at [168, 149] on button "play_arrow" at bounding box center [168, 149] width 13 height 13
click at [349, 142] on input "Seek" at bounding box center [262, 142] width 199 height 3
click at [167, 148] on button "pause" at bounding box center [168, 149] width 13 height 13
click at [168, 145] on button "pause" at bounding box center [168, 149] width 13 height 13
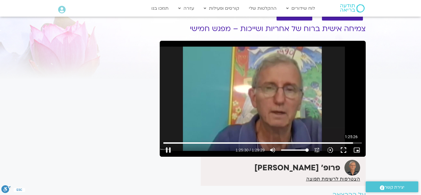
drag, startPoint x: 352, startPoint y: 142, endPoint x: 299, endPoint y: 167, distance: 58.4
click at [351, 142] on input "Seek" at bounding box center [262, 142] width 199 height 3
click at [167, 148] on button "play_arrow" at bounding box center [168, 149] width 13 height 13
drag, startPoint x: 354, startPoint y: 143, endPoint x: 350, endPoint y: 143, distance: 3.4
click at [350, 143] on input "Seek" at bounding box center [262, 142] width 199 height 3
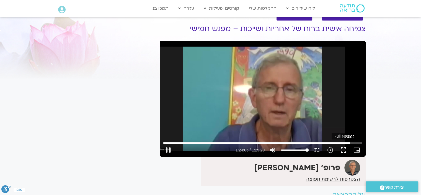
drag, startPoint x: 350, startPoint y: 142, endPoint x: 346, endPoint y: 150, distance: 8.6
click at [348, 143] on input "Seek" at bounding box center [262, 142] width 199 height 3
click at [170, 148] on button "pause" at bounding box center [168, 149] width 13 height 13
click at [169, 149] on button "play_arrow" at bounding box center [168, 149] width 13 height 13
click at [169, 147] on button "pause" at bounding box center [168, 149] width 13 height 13
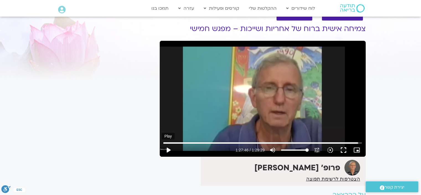
click at [168, 148] on button "play_arrow" at bounding box center [168, 149] width 13 height 13
drag, startPoint x: 360, startPoint y: 142, endPoint x: 354, endPoint y: 143, distance: 5.8
click at [354, 143] on input "Seek" at bounding box center [262, 142] width 199 height 3
click at [167, 147] on button "pause" at bounding box center [168, 149] width 13 height 13
type input "5253.658726"
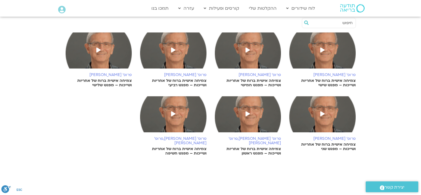
click at [172, 112] on icon at bounding box center [173, 113] width 4 height 5
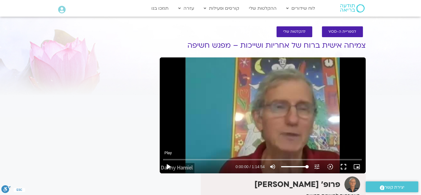
click at [166, 164] on button "play_arrow" at bounding box center [168, 166] width 13 height 13
drag, startPoint x: 167, startPoint y: 158, endPoint x: 172, endPoint y: 158, distance: 5.3
click at [172, 158] on input "Seek" at bounding box center [262, 159] width 199 height 3
click at [174, 158] on input "Seek" at bounding box center [262, 159] width 199 height 3
click at [178, 159] on input "Seek" at bounding box center [262, 159] width 199 height 3
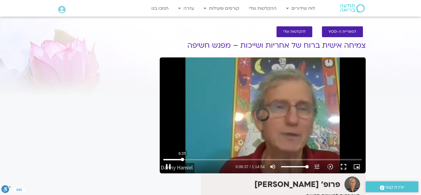
drag, startPoint x: 175, startPoint y: 158, endPoint x: 182, endPoint y: 161, distance: 7.8
click at [182, 161] on input "Seek" at bounding box center [262, 159] width 199 height 3
click at [181, 160] on input "Seek" at bounding box center [262, 159] width 199 height 3
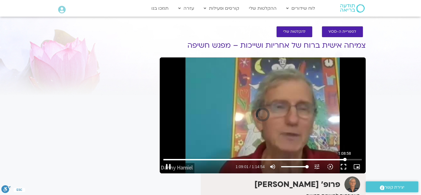
drag, startPoint x: 181, startPoint y: 159, endPoint x: 345, endPoint y: 167, distance: 164.5
click at [345, 161] on input "Seek" at bounding box center [262, 159] width 199 height 3
drag, startPoint x: 345, startPoint y: 158, endPoint x: 353, endPoint y: 158, distance: 8.0
click at [353, 158] on input "Seek" at bounding box center [262, 159] width 199 height 3
drag, startPoint x: 354, startPoint y: 159, endPoint x: 359, endPoint y: 159, distance: 4.4
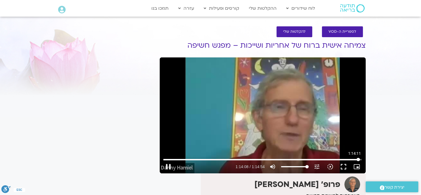
click at [359, 159] on input "Seek" at bounding box center [262, 159] width 199 height 3
drag, startPoint x: 358, startPoint y: 159, endPoint x: 362, endPoint y: 159, distance: 3.6
click at [362, 159] on input "Seek" at bounding box center [262, 159] width 199 height 3
click at [359, 160] on input "Seek" at bounding box center [262, 159] width 199 height 3
click at [358, 160] on input "Seek" at bounding box center [262, 159] width 199 height 3
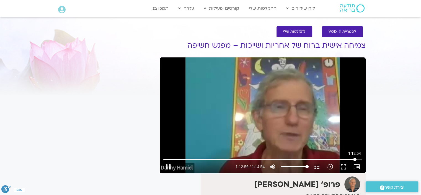
click at [355, 159] on input "Seek" at bounding box center [262, 159] width 199 height 3
drag, startPoint x: 355, startPoint y: 159, endPoint x: 333, endPoint y: 162, distance: 22.3
click at [333, 161] on input "Seek" at bounding box center [262, 159] width 199 height 3
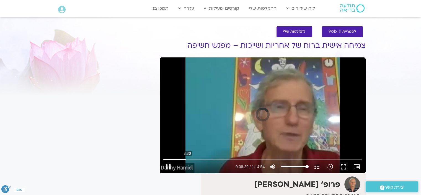
drag, startPoint x: 333, startPoint y: 160, endPoint x: 185, endPoint y: 157, distance: 147.7
click at [187, 158] on input "Seek" at bounding box center [262, 159] width 199 height 3
drag, startPoint x: 186, startPoint y: 160, endPoint x: 192, endPoint y: 160, distance: 5.6
click at [192, 160] on input "Seek" at bounding box center [262, 159] width 199 height 3
drag, startPoint x: 193, startPoint y: 159, endPoint x: 203, endPoint y: 160, distance: 10.3
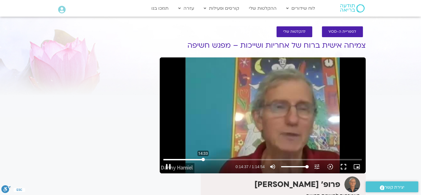
click at [203, 160] on input "Seek" at bounding box center [262, 159] width 199 height 3
click at [167, 166] on button "pause" at bounding box center [168, 166] width 13 height 13
drag, startPoint x: 204, startPoint y: 160, endPoint x: 167, endPoint y: 163, distance: 37.2
click at [167, 161] on input "Seek" at bounding box center [262, 159] width 199 height 3
type input "35.469324"
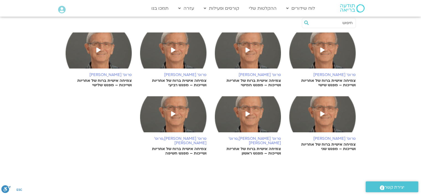
click at [245, 112] on span at bounding box center [248, 114] width 10 height 10
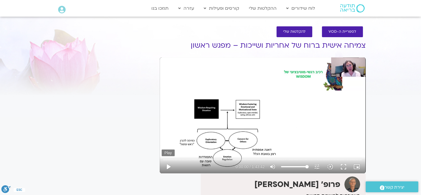
click at [169, 163] on button "play_arrow" at bounding box center [168, 166] width 13 height 13
drag, startPoint x: 166, startPoint y: 157, endPoint x: 325, endPoint y: 164, distance: 158.6
click at [325, 161] on input "Seek" at bounding box center [262, 159] width 199 height 3
drag, startPoint x: 326, startPoint y: 159, endPoint x: 320, endPoint y: 162, distance: 6.3
click at [320, 161] on input "Seek" at bounding box center [262, 159] width 199 height 3
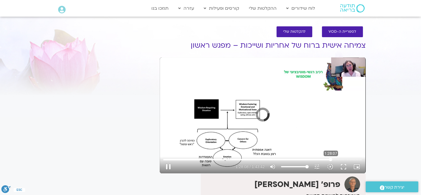
drag, startPoint x: 320, startPoint y: 159, endPoint x: 331, endPoint y: 160, distance: 10.3
click at [331, 160] on input "Seek" at bounding box center [262, 159] width 199 height 3
drag, startPoint x: 331, startPoint y: 159, endPoint x: 337, endPoint y: 159, distance: 5.8
click at [337, 159] on input "Seek" at bounding box center [262, 159] width 199 height 3
drag, startPoint x: 338, startPoint y: 158, endPoint x: 320, endPoint y: 160, distance: 17.8
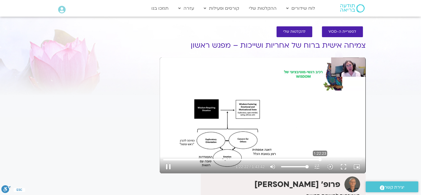
click at [320, 160] on input "Seek" at bounding box center [262, 159] width 199 height 3
drag, startPoint x: 320, startPoint y: 160, endPoint x: 314, endPoint y: 160, distance: 5.5
click at [314, 160] on input "Seek" at bounding box center [262, 159] width 199 height 3
click at [324, 160] on input "Seek" at bounding box center [262, 159] width 199 height 3
click at [319, 160] on input "Seek" at bounding box center [262, 159] width 199 height 3
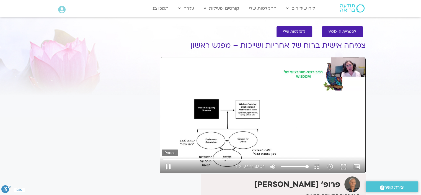
click at [169, 165] on button "pause" at bounding box center [168, 166] width 13 height 13
click at [170, 163] on button "play_arrow" at bounding box center [168, 166] width 13 height 13
click at [169, 163] on button "pause" at bounding box center [168, 166] width 13 height 13
drag, startPoint x: 319, startPoint y: 159, endPoint x: 255, endPoint y: 161, distance: 64.6
click at [255, 161] on input "Seek" at bounding box center [262, 159] width 199 height 3
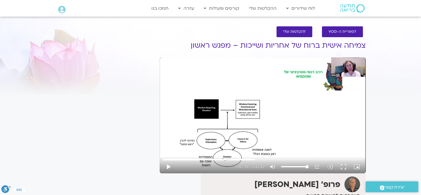
click at [223, 156] on div "Skip Ad 36:20 play_arrow 0:47:39 / 1:43:42 volume_up Mute tune Resolution Auto …" at bounding box center [263, 164] width 202 height 18
click at [249, 159] on input "Seek" at bounding box center [262, 159] width 199 height 3
drag, startPoint x: 249, startPoint y: 159, endPoint x: 245, endPoint y: 160, distance: 4.6
click at [245, 160] on input "Seek" at bounding box center [262, 159] width 199 height 3
drag, startPoint x: 245, startPoint y: 160, endPoint x: 171, endPoint y: 158, distance: 74.3
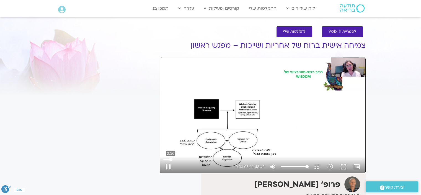
click at [171, 158] on input "Seek" at bounding box center [262, 159] width 199 height 3
click at [169, 158] on input "Seek" at bounding box center [262, 159] width 199 height 3
drag, startPoint x: 170, startPoint y: 158, endPoint x: 167, endPoint y: 159, distance: 2.9
click at [167, 159] on input "Seek" at bounding box center [262, 159] width 199 height 3
drag, startPoint x: 167, startPoint y: 158, endPoint x: 177, endPoint y: 159, distance: 10.8
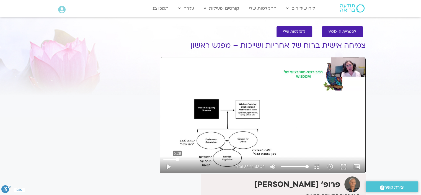
click at [177, 159] on input "Seek" at bounding box center [262, 159] width 199 height 3
drag, startPoint x: 176, startPoint y: 158, endPoint x: 171, endPoint y: 160, distance: 5.5
click at [171, 160] on input "Seek" at bounding box center [262, 159] width 199 height 3
drag, startPoint x: 172, startPoint y: 159, endPoint x: 181, endPoint y: 161, distance: 9.3
click at [181, 161] on input "Seek" at bounding box center [262, 159] width 199 height 3
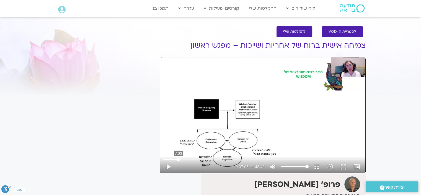
drag, startPoint x: 181, startPoint y: 159, endPoint x: 178, endPoint y: 160, distance: 3.1
click at [178, 160] on input "Seek" at bounding box center [262, 159] width 199 height 3
click at [179, 159] on input "Seek" at bounding box center [262, 159] width 199 height 3
click at [166, 165] on button "play_arrow" at bounding box center [168, 166] width 13 height 13
click at [168, 163] on button "pause" at bounding box center [168, 166] width 13 height 13
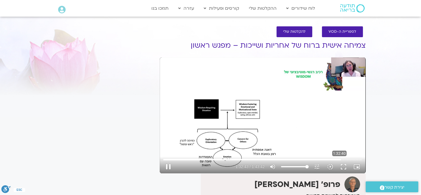
drag, startPoint x: 179, startPoint y: 160, endPoint x: 316, endPoint y: 178, distance: 138.1
click at [339, 161] on input "Seek" at bounding box center [262, 159] width 199 height 3
click at [168, 165] on button "play_arrow" at bounding box center [168, 166] width 13 height 13
click at [168, 165] on button "pause" at bounding box center [168, 166] width 13 height 13
type input "5557.758641"
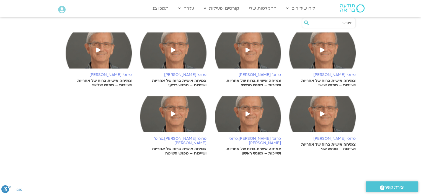
click at [323, 48] on icon at bounding box center [323, 49] width 4 height 5
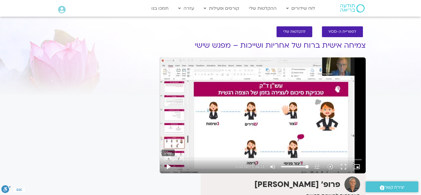
click at [169, 165] on button "play_arrow" at bounding box center [168, 166] width 13 height 13
click at [168, 165] on button "pause" at bounding box center [168, 166] width 13 height 13
type input "37.500467"
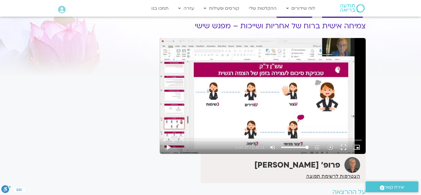
scroll to position [83, 0]
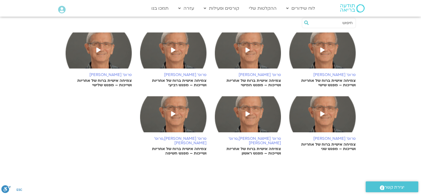
click at [247, 111] on icon at bounding box center [248, 113] width 4 height 5
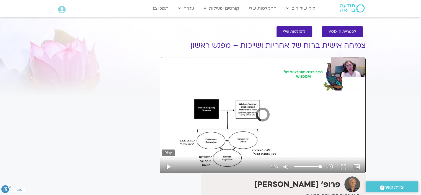
click at [169, 163] on button "play_arrow" at bounding box center [168, 166] width 13 height 13
drag, startPoint x: 168, startPoint y: 158, endPoint x: 160, endPoint y: 159, distance: 8.1
click at [163, 159] on input "Seek" at bounding box center [262, 159] width 199 height 3
click at [168, 164] on button "play_arrow" at bounding box center [168, 166] width 13 height 13
drag, startPoint x: 170, startPoint y: 164, endPoint x: 175, endPoint y: 164, distance: 5.5
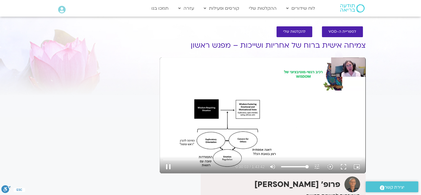
click at [175, 164] on div "pause 0:00:03 / 1:43:42 volume_up Mute tune Resolution Auto 720p slow_motion_vi…" at bounding box center [263, 166] width 202 height 13
drag, startPoint x: 165, startPoint y: 158, endPoint x: 172, endPoint y: 158, distance: 6.9
click at [172, 158] on input "Seek" at bounding box center [262, 159] width 199 height 3
click at [170, 158] on input "Seek" at bounding box center [262, 159] width 199 height 3
click at [168, 158] on input "Seek" at bounding box center [262, 159] width 199 height 3
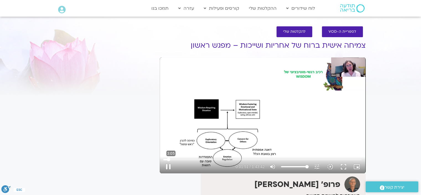
click at [171, 158] on input "Seek" at bounding box center [262, 159] width 199 height 3
click at [169, 165] on button "pause" at bounding box center [168, 166] width 13 height 13
click at [170, 164] on button "play_arrow" at bounding box center [168, 166] width 13 height 13
drag, startPoint x: 167, startPoint y: 158, endPoint x: 171, endPoint y: 158, distance: 3.6
click at [171, 158] on input "Seek" at bounding box center [262, 159] width 199 height 3
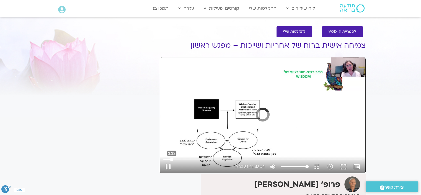
click at [172, 158] on input "Seek" at bounding box center [262, 159] width 199 height 3
click at [174, 158] on input "Seek" at bounding box center [262, 159] width 199 height 3
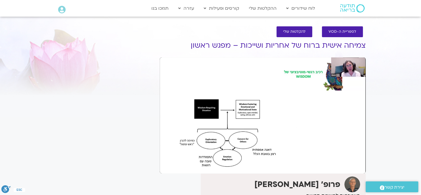
click at [246, 167] on div "Skip Ad 42:57 pause 0:43:04 / 1:43:42 volume_up Mute tune Resolution Auto 720p …" at bounding box center [263, 164] width 202 height 18
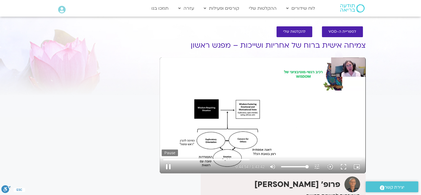
click at [170, 165] on button "pause" at bounding box center [168, 166] width 13 height 13
type input "2694.921844"
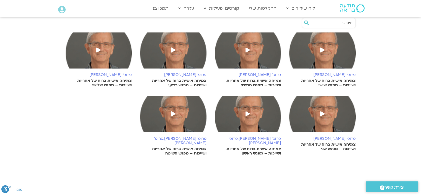
click at [320, 47] on span at bounding box center [323, 50] width 10 height 10
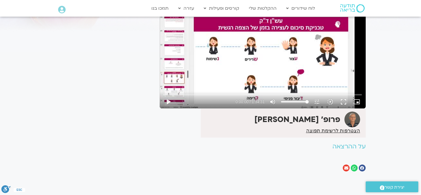
scroll to position [55, 0]
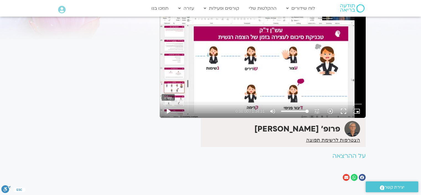
click at [166, 108] on button "play_arrow" at bounding box center [168, 110] width 13 height 13
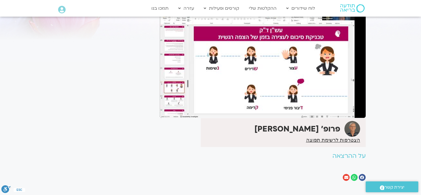
click at [168, 108] on button "pause" at bounding box center [168, 110] width 13 height 13
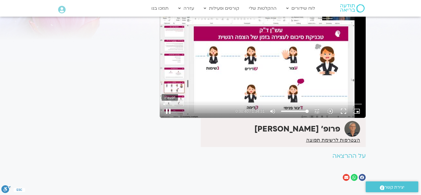
click at [167, 108] on button "pause" at bounding box center [168, 110] width 13 height 13
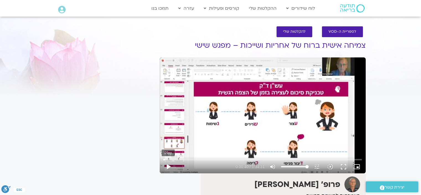
click at [168, 164] on button "play_arrow" at bounding box center [168, 166] width 13 height 13
click at [166, 158] on input "Seek" at bounding box center [262, 159] width 199 height 3
click at [167, 164] on button "pause" at bounding box center [168, 166] width 13 height 13
click at [167, 164] on button "play_arrow" at bounding box center [168, 166] width 13 height 13
click at [168, 164] on button "pause" at bounding box center [168, 166] width 13 height 13
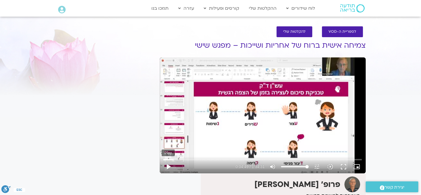
click at [168, 165] on button "play_arrow" at bounding box center [168, 166] width 13 height 13
click at [168, 165] on button "pause" at bounding box center [168, 166] width 13 height 13
click at [168, 165] on button "play_arrow" at bounding box center [168, 166] width 13 height 13
click at [170, 165] on button "pause" at bounding box center [168, 166] width 13 height 13
click at [176, 160] on input "Seek" at bounding box center [262, 159] width 199 height 3
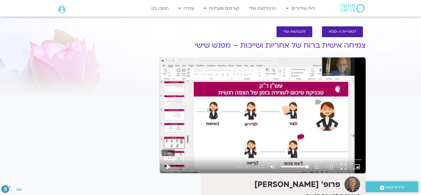
click at [170, 165] on button "play_arrow" at bounding box center [168, 166] width 13 height 13
click at [168, 165] on button "pause" at bounding box center [168, 166] width 13 height 13
click at [178, 159] on input "Seek" at bounding box center [262, 159] width 199 height 3
click at [167, 163] on button "play_arrow" at bounding box center [168, 166] width 13 height 13
click at [177, 159] on input "Seek" at bounding box center [262, 159] width 199 height 3
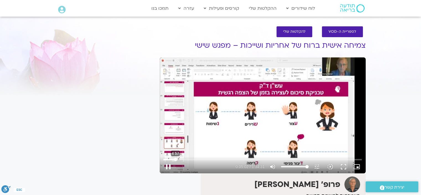
click at [175, 160] on input "Seek" at bounding box center [262, 159] width 199 height 3
click at [169, 163] on button "pause" at bounding box center [168, 166] width 13 height 13
click at [168, 165] on button "play_arrow" at bounding box center [168, 166] width 13 height 13
click at [167, 164] on button "play_arrow" at bounding box center [168, 166] width 13 height 13
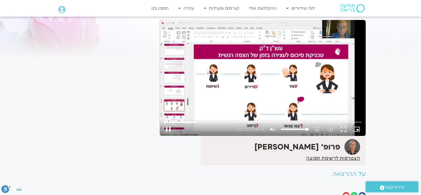
scroll to position [28, 0]
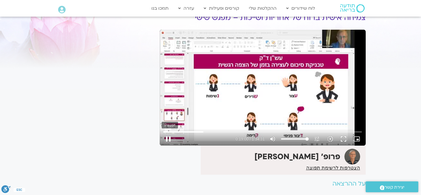
click at [167, 135] on button "pause" at bounding box center [168, 138] width 13 height 13
click at [167, 137] on button "play_arrow" at bounding box center [168, 138] width 13 height 13
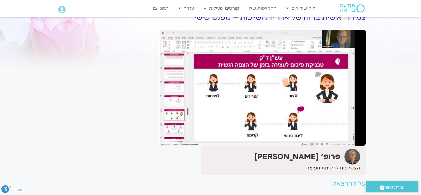
click at [11, 177] on section "לספריית ה-VOD להקלטות שלי צמיחה אישית ברוח של אחריות ושייכות – מפגש שישי פרופ' …" at bounding box center [210, 105] width 421 height 224
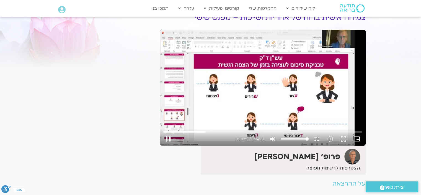
click at [179, 127] on div "Skip Ad 4:25 pause 0:19:59 / 1:34:31 volume_up Mute tune Resolution Auto 360p s…" at bounding box center [263, 88] width 206 height 116
click at [166, 138] on button "play_arrow" at bounding box center [168, 138] width 13 height 13
drag, startPoint x: 208, startPoint y: 130, endPoint x: 212, endPoint y: 130, distance: 3.3
click at [212, 130] on input "Seek" at bounding box center [262, 131] width 199 height 3
drag, startPoint x: 212, startPoint y: 130, endPoint x: 215, endPoint y: 130, distance: 3.1
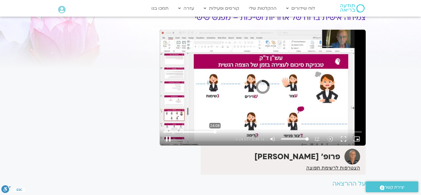
click at [215, 130] on input "Seek" at bounding box center [262, 131] width 199 height 3
click at [168, 137] on button "pause" at bounding box center [168, 138] width 13 height 13
click at [169, 137] on button "play_arrow" at bounding box center [168, 138] width 13 height 13
click at [236, 132] on input "Seek" at bounding box center [262, 131] width 199 height 3
click at [169, 135] on button "pause" at bounding box center [168, 138] width 13 height 13
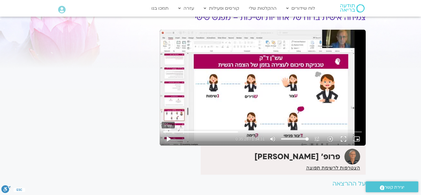
click at [167, 134] on button "play_arrow" at bounding box center [168, 138] width 13 height 13
click at [168, 137] on button "pause" at bounding box center [168, 138] width 13 height 13
click at [238, 130] on input "Seek" at bounding box center [262, 131] width 199 height 3
click at [166, 137] on button "play_arrow" at bounding box center [168, 138] width 13 height 13
click at [169, 136] on button "pause" at bounding box center [168, 138] width 13 height 13
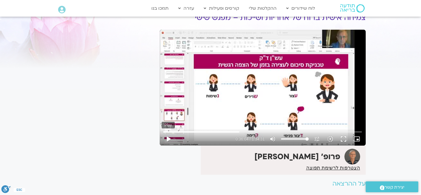
click at [167, 135] on button "play_arrow" at bounding box center [168, 138] width 13 height 13
click at [167, 136] on button "play_arrow" at bounding box center [168, 138] width 13 height 13
click at [167, 136] on button "pause" at bounding box center [168, 138] width 13 height 13
click at [167, 137] on button "play_arrow" at bounding box center [168, 138] width 13 height 13
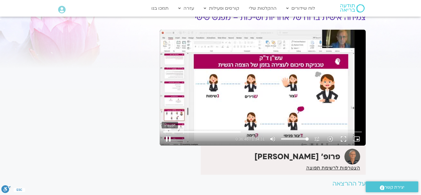
click at [167, 136] on button "pause" at bounding box center [168, 138] width 13 height 13
click at [170, 138] on button "play_arrow" at bounding box center [168, 138] width 13 height 13
click at [169, 136] on button "pause" at bounding box center [168, 138] width 13 height 13
click at [169, 136] on button "play_arrow" at bounding box center [168, 138] width 13 height 13
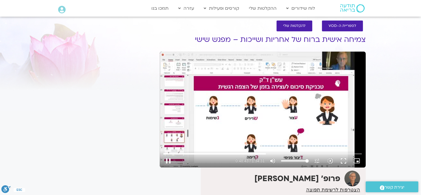
scroll to position [0, 0]
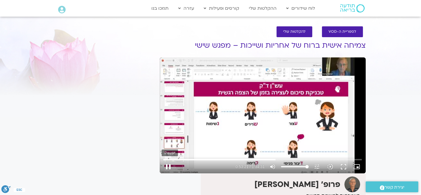
click at [166, 166] on button "pause" at bounding box center [168, 166] width 13 height 13
click at [170, 165] on button "play_arrow" at bounding box center [168, 166] width 13 height 13
click at [168, 165] on button "pause" at bounding box center [168, 166] width 13 height 13
type input "3205.856556"
